Goal: Transaction & Acquisition: Book appointment/travel/reservation

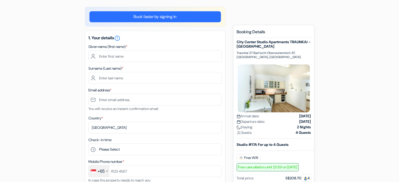
scroll to position [52, 0]
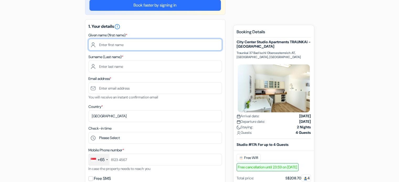
click at [115, 45] on input "text" at bounding box center [154, 45] width 133 height 12
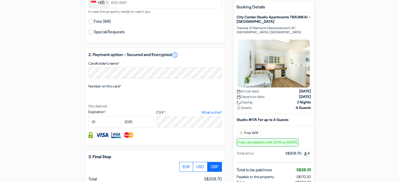
scroll to position [288, 0]
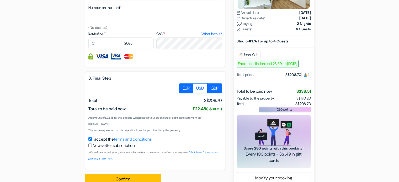
click at [184, 90] on label "EUR" at bounding box center [186, 88] width 14 height 10
click at [183, 87] on input "EUR" at bounding box center [180, 84] width 3 height 3
radio input "true"
click at [200, 90] on label "USD" at bounding box center [200, 88] width 15 height 10
click at [183, 87] on input "USD" at bounding box center [180, 84] width 3 height 3
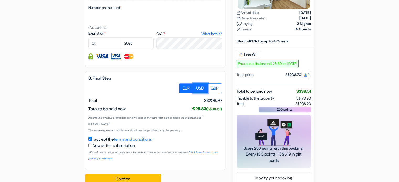
radio input "true"
click at [209, 89] on label "GBP" at bounding box center [214, 88] width 15 height 10
click at [183, 87] on input "GBP" at bounding box center [180, 84] width 3 height 3
radio input "true"
click at [186, 92] on label "EUR" at bounding box center [186, 88] width 14 height 10
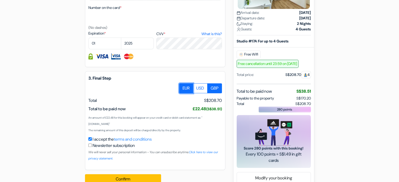
click at [183, 87] on input "EUR" at bounding box center [180, 84] width 3 height 3
radio input "true"
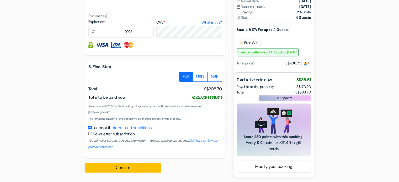
click at [267, 48] on span "Free cancellation until 23:59 on 6 September 2025" at bounding box center [267, 52] width 62 height 8
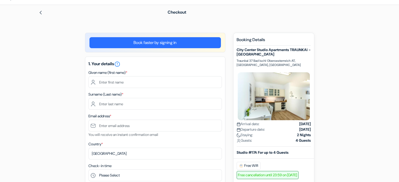
scroll to position [12, 0]
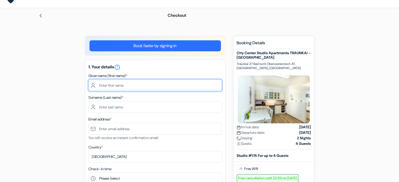
click at [142, 84] on input "text" at bounding box center [154, 85] width 133 height 12
type input "Lee Shin"
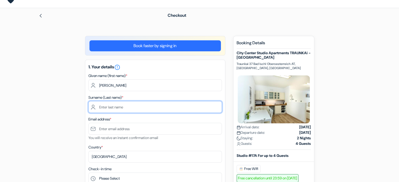
click at [150, 108] on input "text" at bounding box center [154, 107] width 133 height 12
type input "L"
type input "Lim"
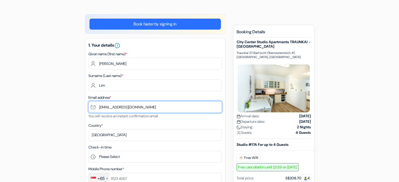
scroll to position [64, 0]
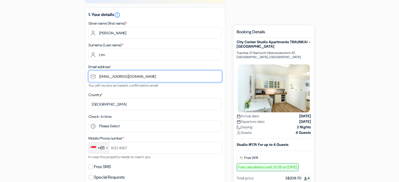
type input "[EMAIL_ADDRESS][DOMAIN_NAME]"
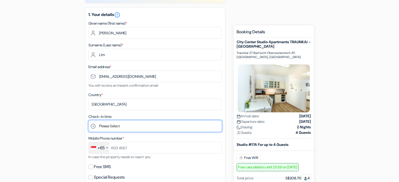
click at [129, 125] on select "Please Select 1:00 2:00 3:00 4:00 5:00 6:00 7:00 8:00 9:00 10:00 11:00 12:00 13…" at bounding box center [154, 126] width 133 height 12
select select "18"
click at [88, 121] on select "Please Select 1:00 2:00 3:00 4:00 5:00 6:00 7:00 8:00 9:00 10:00 11:00 12:00 13…" at bounding box center [154, 126] width 133 height 12
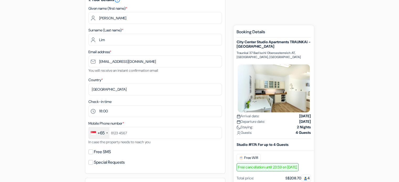
scroll to position [90, 0]
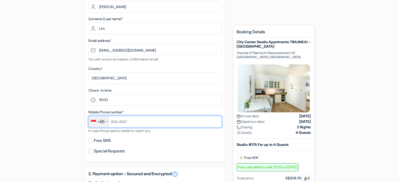
click at [136, 120] on input "text" at bounding box center [154, 122] width 133 height 12
type input "3"
type input "96999160"
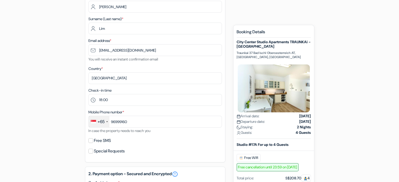
click at [52, 136] on div "add_box City Center Studio Apartments TRAUNKAi - Bad Ischl Traunkai 37 Bad Isch…" at bounding box center [199, 171] width 346 height 429
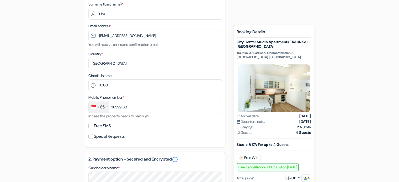
scroll to position [117, 0]
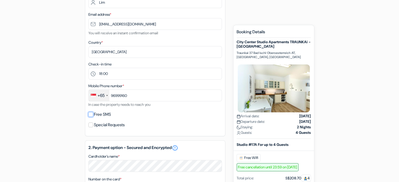
click at [91, 116] on input "Free SMS" at bounding box center [90, 114] width 5 height 5
checkbox input "true"
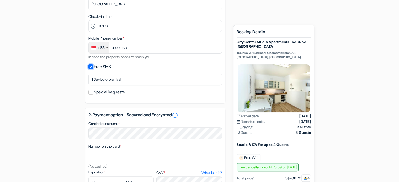
scroll to position [169, 0]
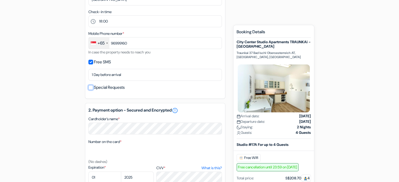
click at [88, 89] on input "Special Requests" at bounding box center [90, 87] width 5 height 5
checkbox input "true"
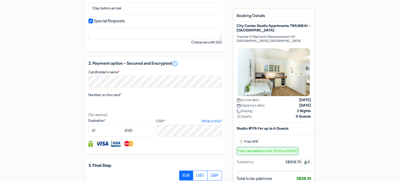
scroll to position [248, 0]
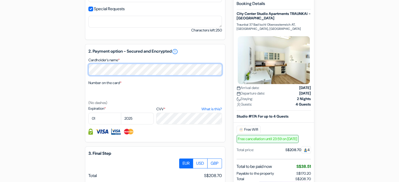
click at [66, 74] on div "add_box City Center Studio Apartments TRAUNKAi - Bad Ischl Traunkai 37 Bad Isch…" at bounding box center [199, 32] width 346 height 464
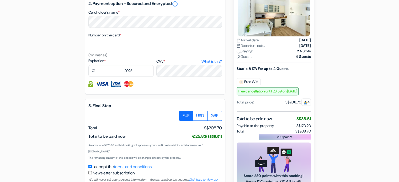
scroll to position [300, 0]
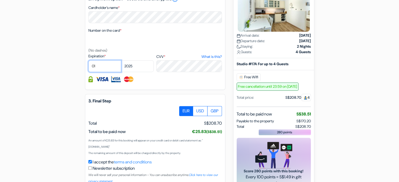
click at [104, 65] on select "01 02 03 04 05 06 07 08 09 10 11 12" at bounding box center [104, 66] width 33 height 12
select select "03"
click at [88, 61] on select "01 02 03 04 05 06 07 08 09 10 11 12" at bounding box center [104, 66] width 33 height 12
click at [144, 67] on select "2025 2026 2027 2028 2029 2030 2031 2032 2033 2034 2035 2036 2037 2038 2039 2040…" at bounding box center [137, 66] width 33 height 12
select select "2028"
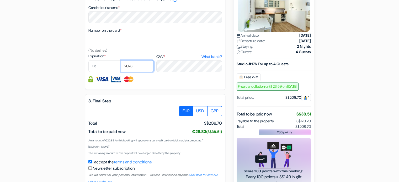
click at [121, 61] on select "2025 2026 2027 2028 2029 2030 2031 2032 2033 2034 2035 2036 2037 2038 2039 2040…" at bounding box center [137, 66] width 33 height 12
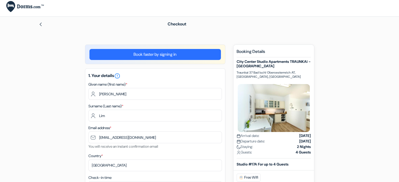
scroll to position [0, 0]
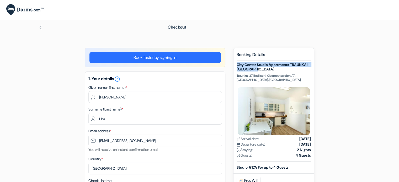
drag, startPoint x: 277, startPoint y: 70, endPoint x: 235, endPoint y: 65, distance: 42.4
click at [235, 65] on div "New booking Booking Details City Center Studio Apartments TRAUNKAi - Bad Ischl …" at bounding box center [273, 181] width 81 height 267
copy h5 "City Center Studio Apartments TRAUNKAi - [GEOGRAPHIC_DATA]"
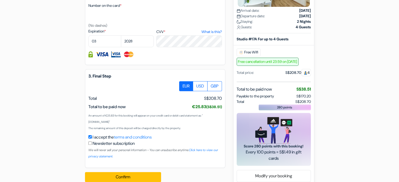
scroll to position [335, 0]
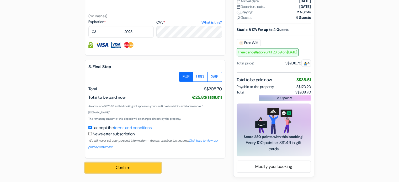
click at [136, 171] on button "Confirm Loading..." at bounding box center [123, 168] width 76 height 10
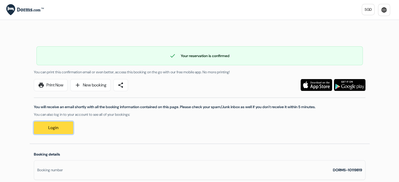
click at [51, 129] on link "Login" at bounding box center [53, 128] width 39 height 13
